Goal: Navigation & Orientation: Understand site structure

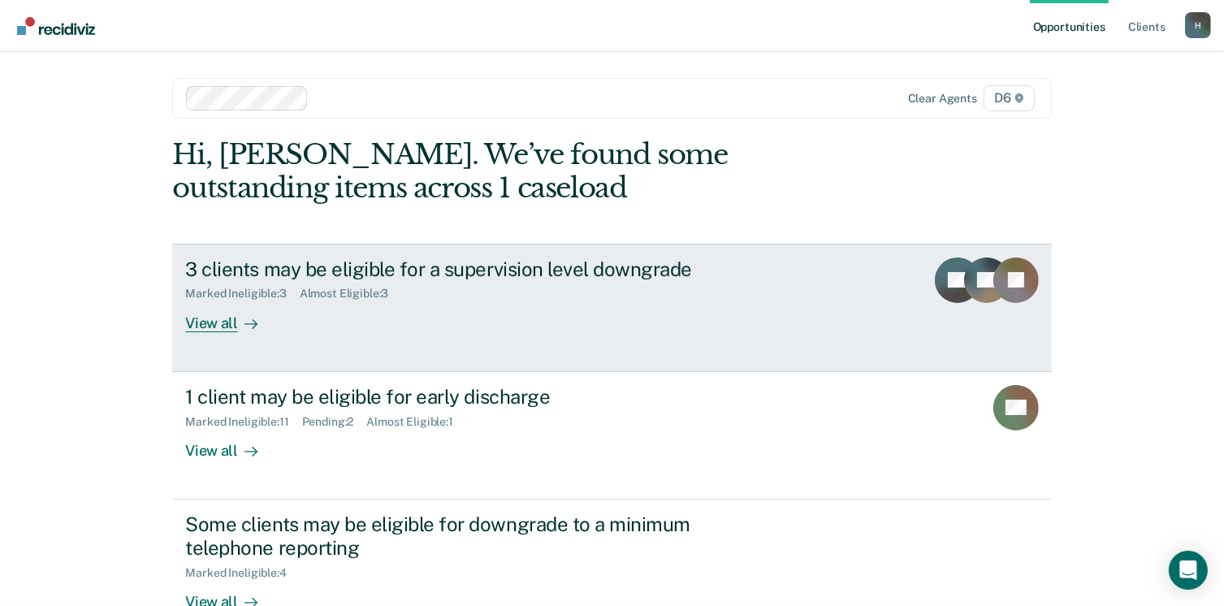
click at [211, 315] on div "View all" at bounding box center [230, 317] width 91 height 32
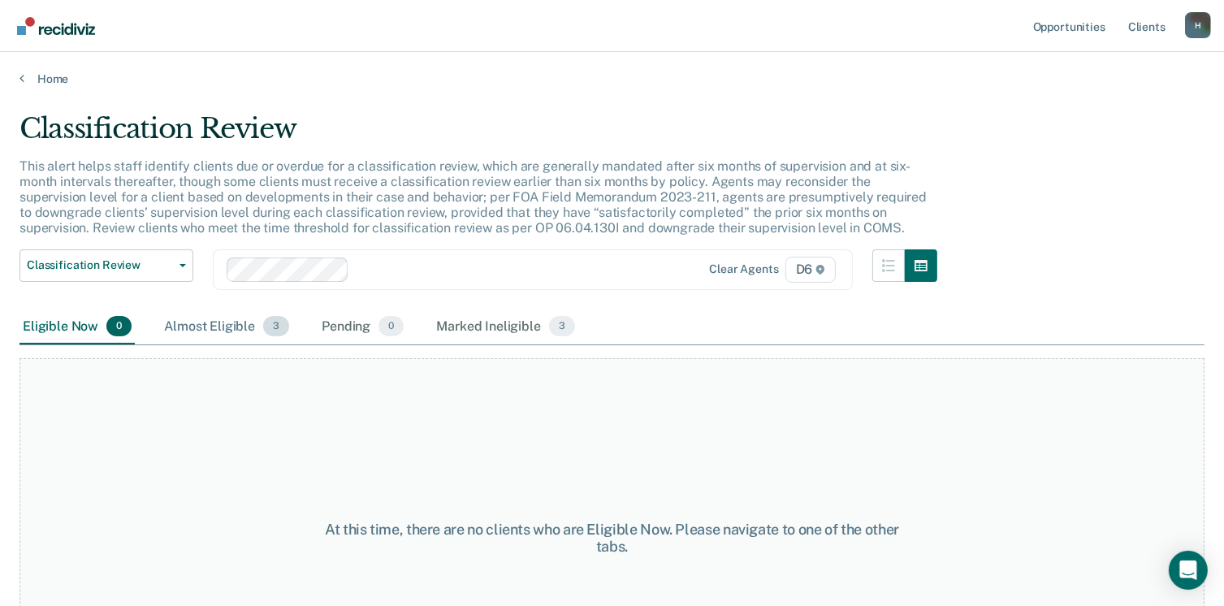
click at [188, 322] on div "Almost Eligible 3" at bounding box center [227, 327] width 132 height 36
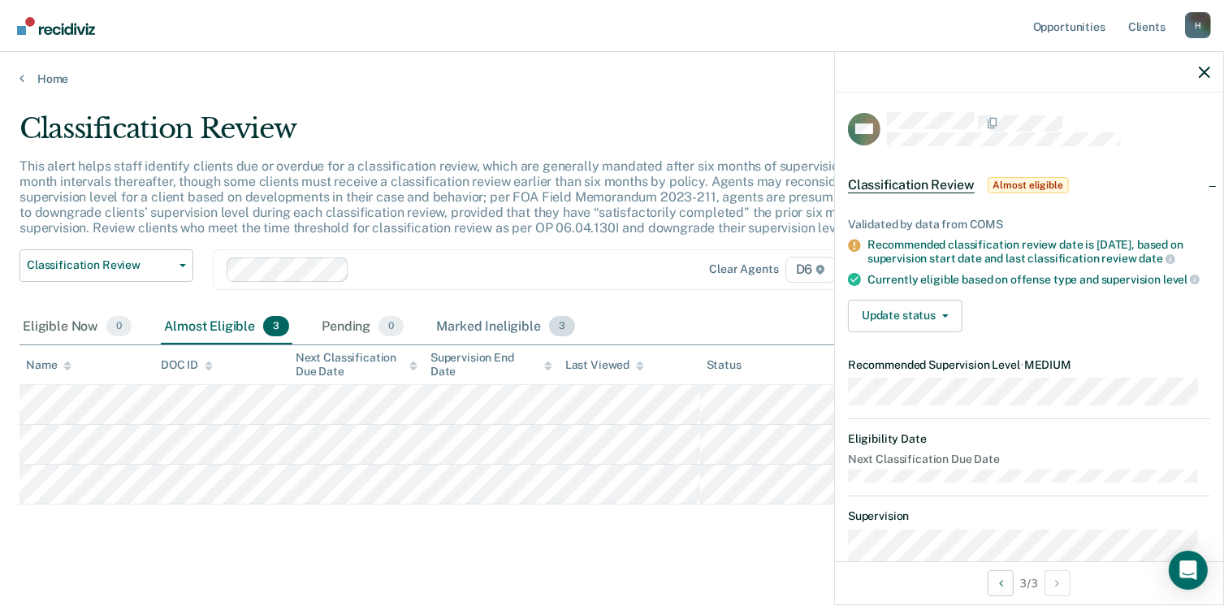
click at [444, 326] on div "Marked Ineligible 3" at bounding box center [505, 327] width 145 height 36
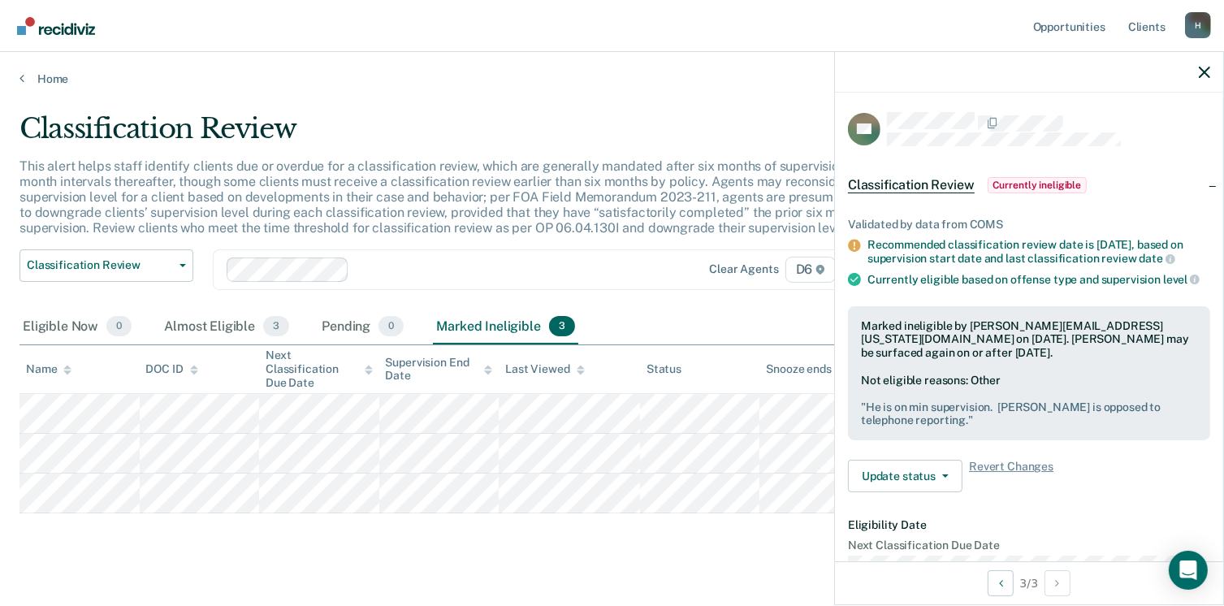
click at [51, 86] on main "Classification Review This alert helps staff identify clients due or overdue fo…" at bounding box center [612, 355] width 1224 height 539
click at [51, 79] on link "Home" at bounding box center [611, 78] width 1185 height 15
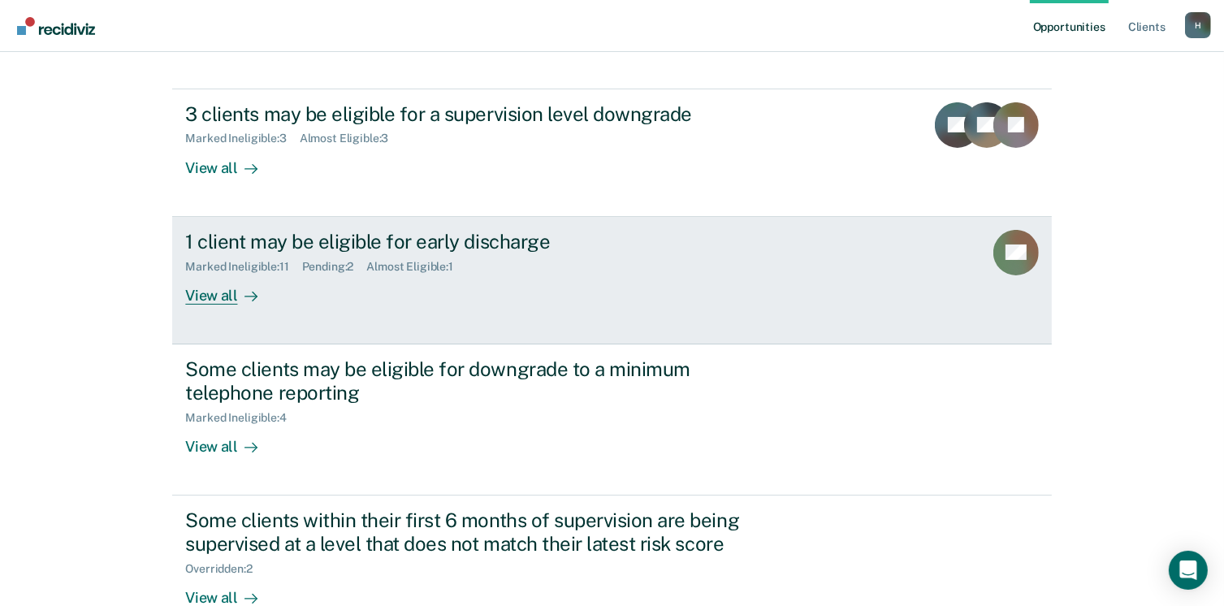
scroll to position [162, 0]
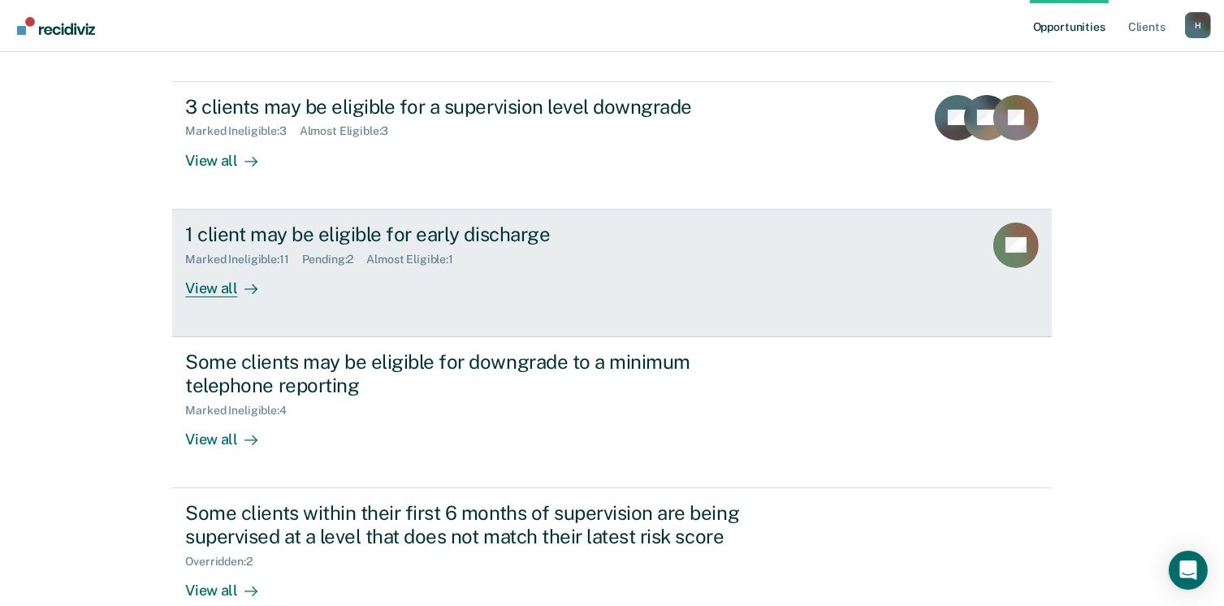
click at [222, 283] on div "View all" at bounding box center [230, 282] width 91 height 32
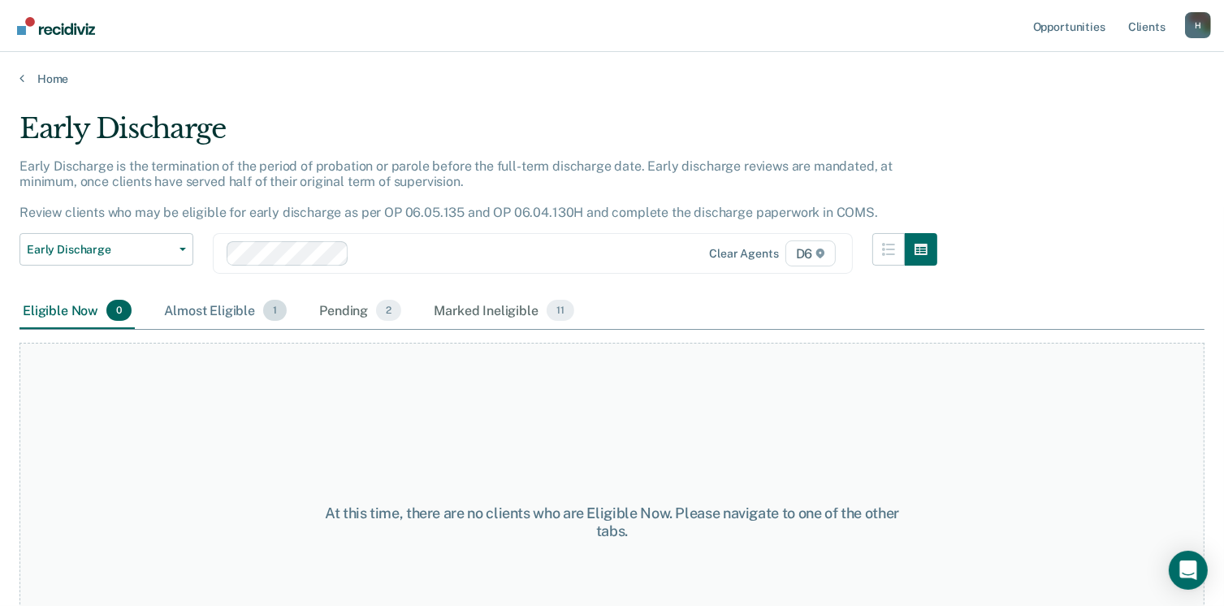
click at [185, 302] on div "Almost Eligible 1" at bounding box center [225, 311] width 129 height 36
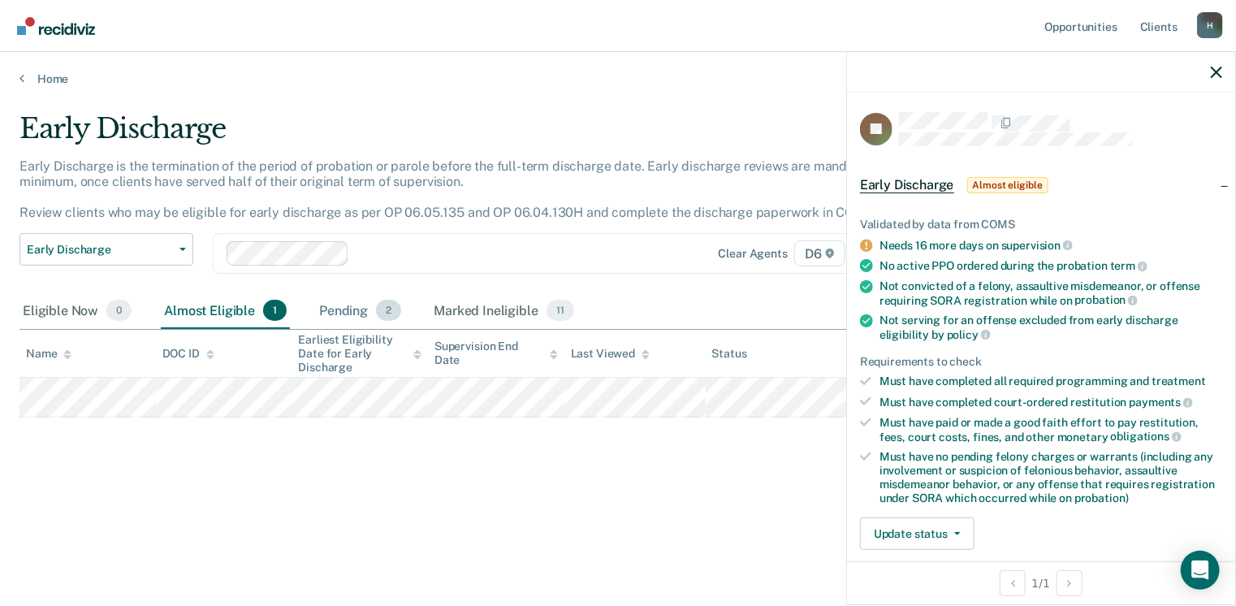
click at [330, 306] on div "Pending 2" at bounding box center [360, 311] width 89 height 36
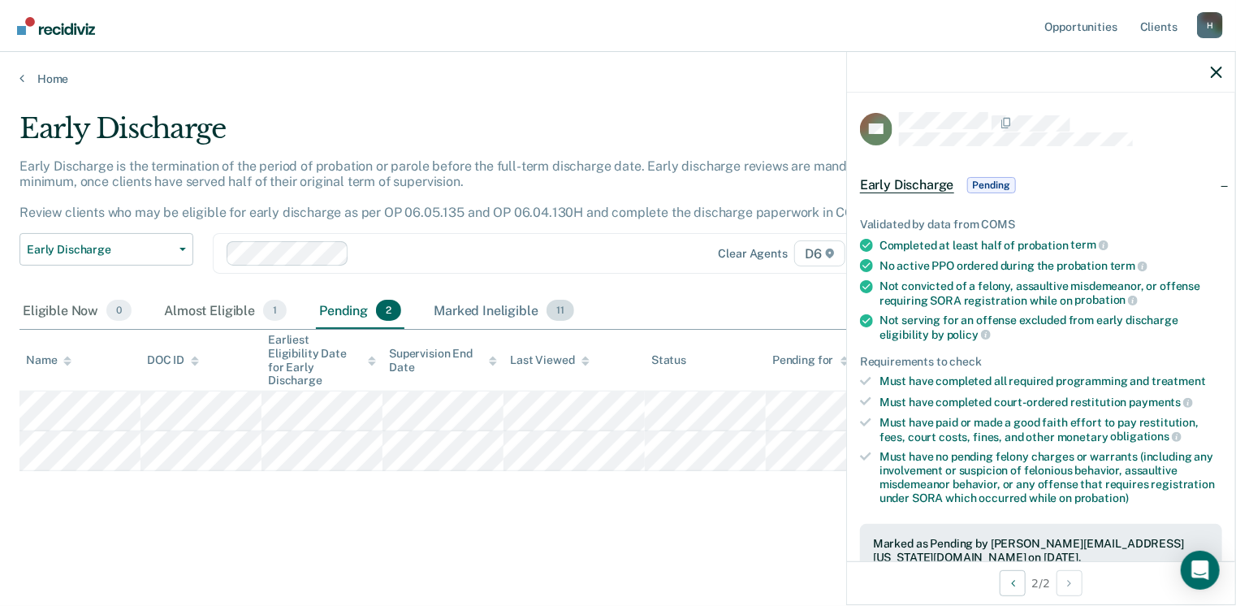
click at [452, 309] on div "Marked Ineligible 11" at bounding box center [503, 311] width 146 height 36
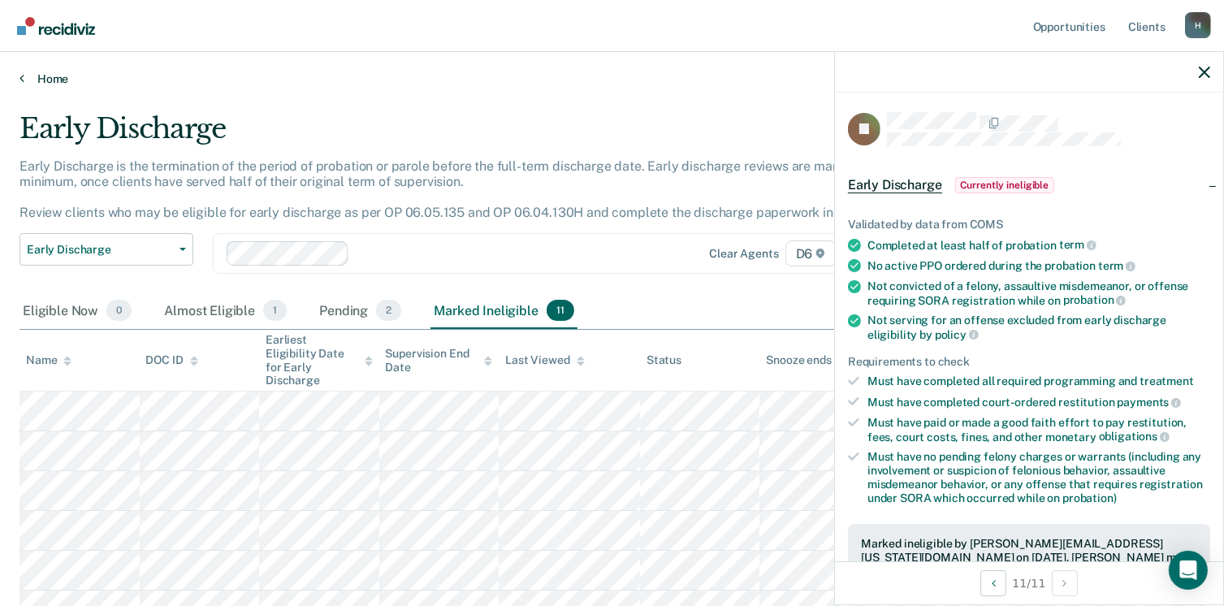
click at [56, 79] on link "Home" at bounding box center [611, 78] width 1185 height 15
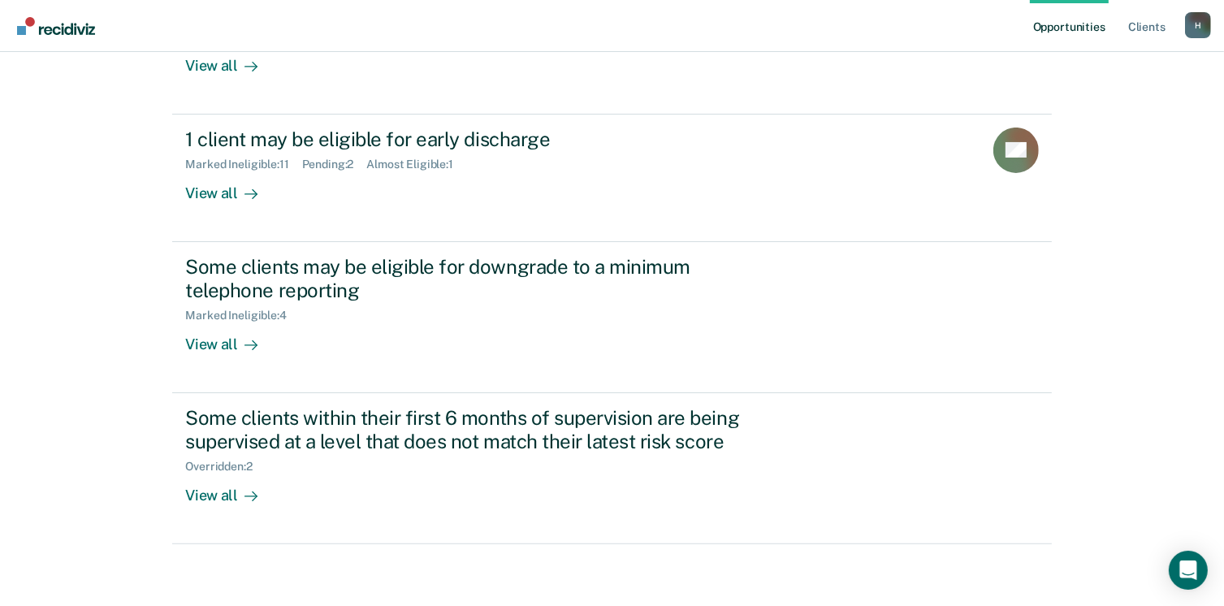
scroll to position [259, 0]
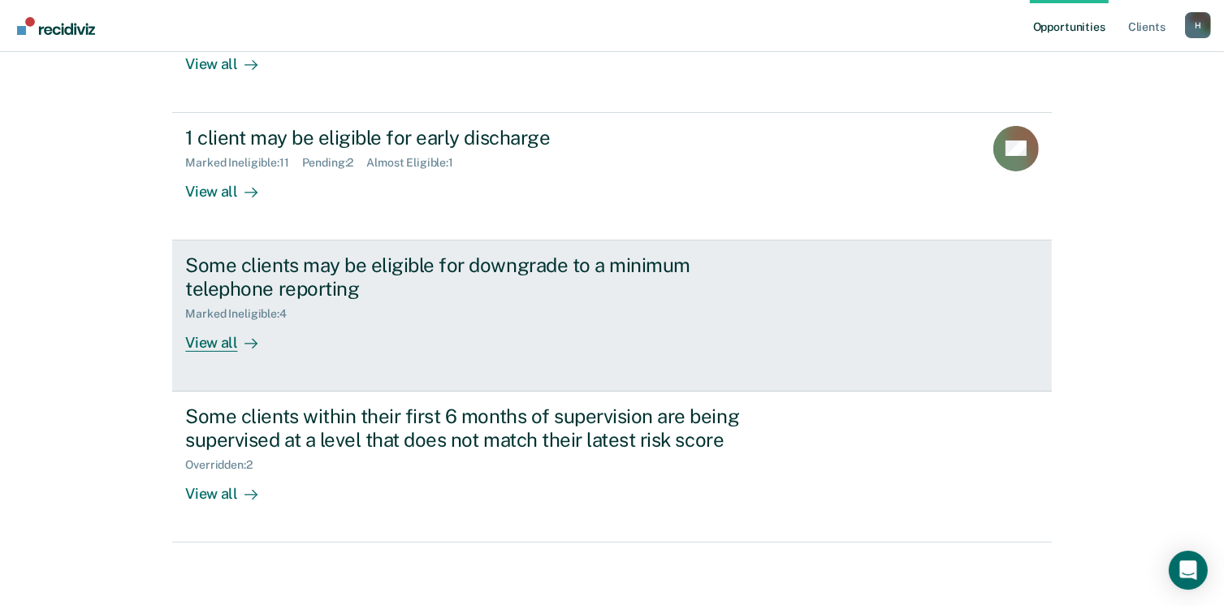
click at [225, 347] on div "View all" at bounding box center [230, 336] width 91 height 32
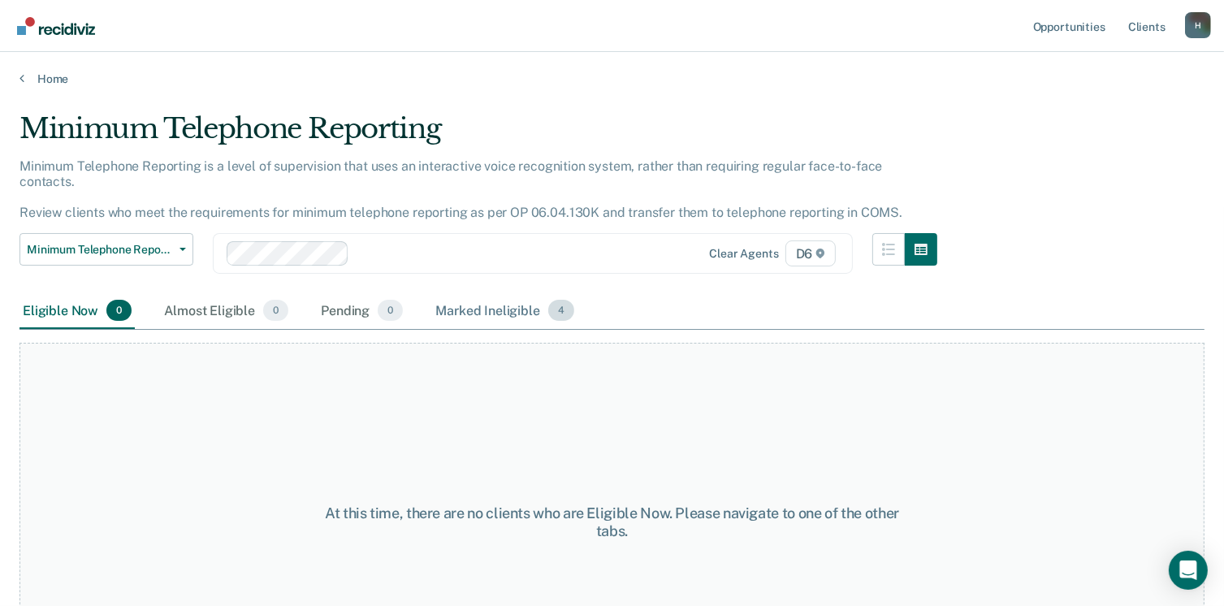
click at [468, 296] on div "Marked Ineligible 4" at bounding box center [504, 311] width 145 height 36
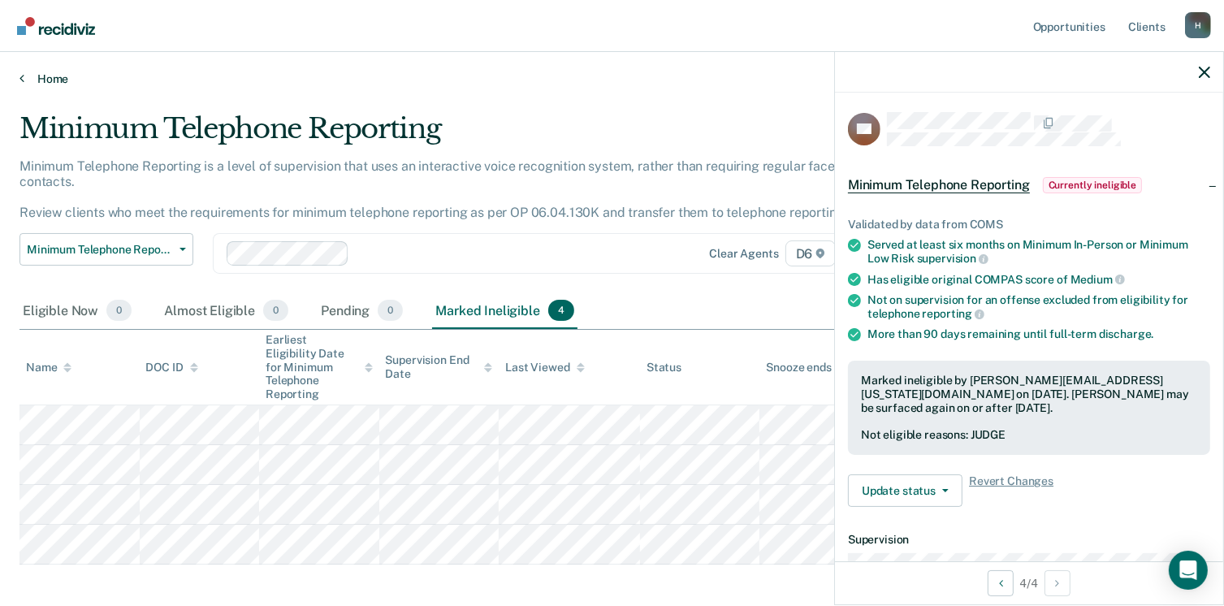
click at [41, 78] on link "Home" at bounding box center [611, 78] width 1185 height 15
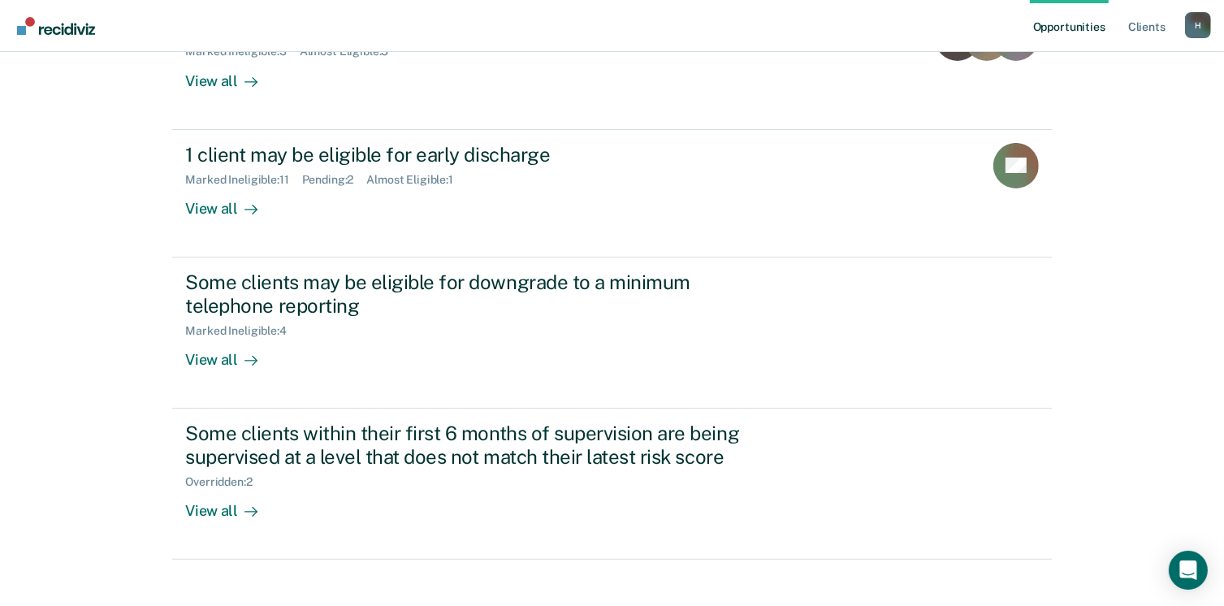
scroll to position [259, 0]
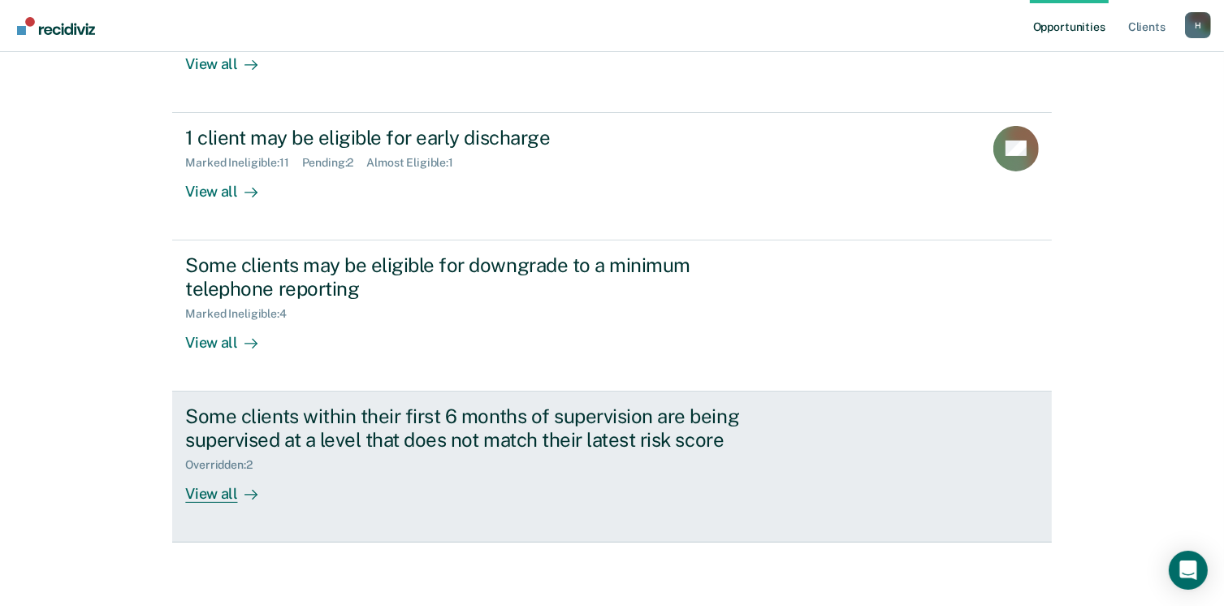
click at [216, 481] on div "View all" at bounding box center [230, 487] width 91 height 32
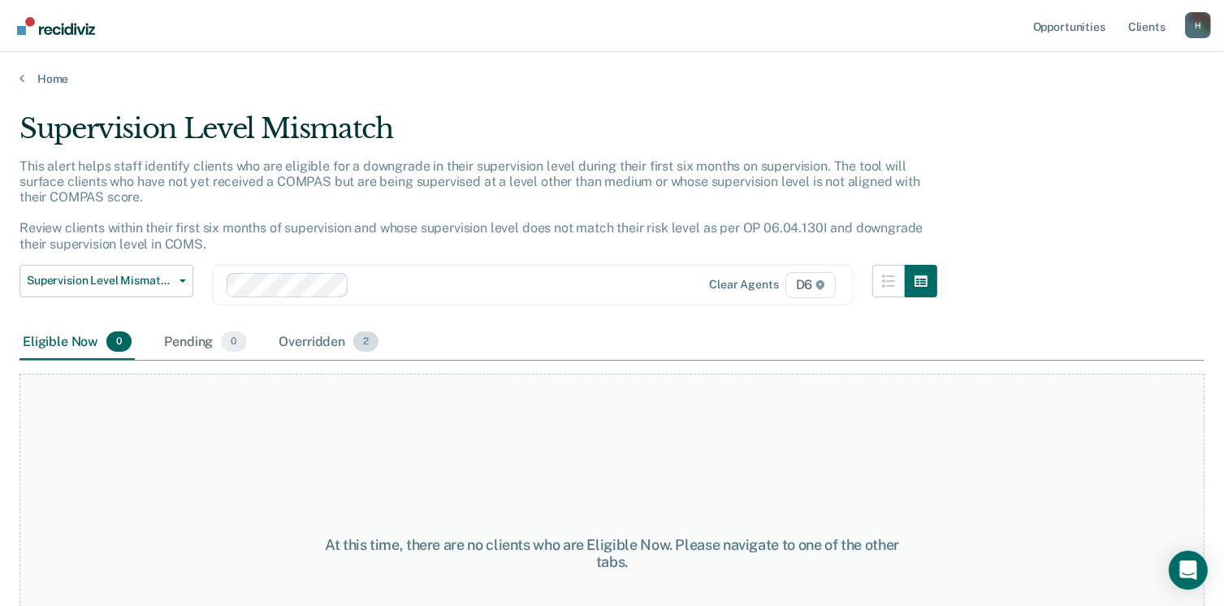
click at [314, 339] on div "Overridden 2" at bounding box center [329, 343] width 106 height 36
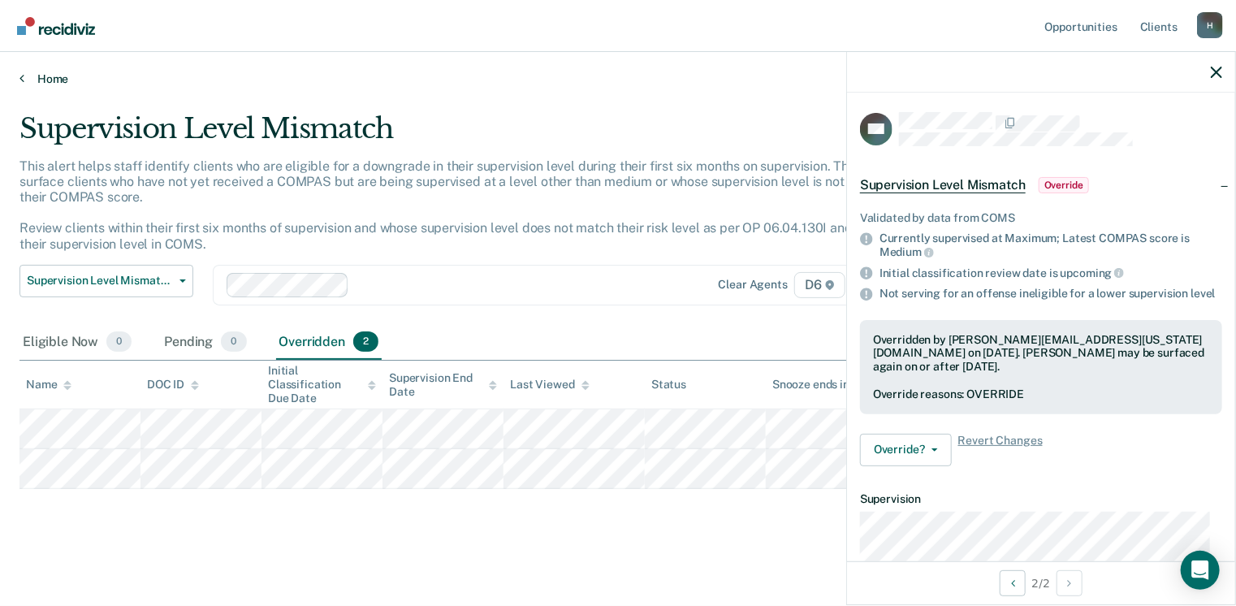
click at [46, 80] on link "Home" at bounding box center [617, 78] width 1197 height 15
